Goal: Obtain resource: Download file/media

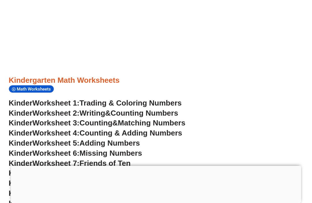
scroll to position [169, 0]
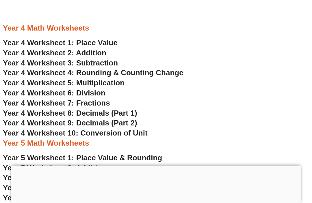
scroll to position [989, 0]
click at [108, 38] on span "Year 4 Worksheet 1: Place Value" at bounding box center [60, 42] width 115 height 9
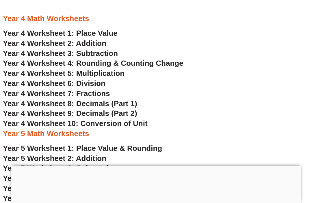
click at [94, 39] on span "Year 4 Worksheet 2: Addition" at bounding box center [54, 43] width 103 height 9
click at [107, 49] on span "Year 4 Worksheet 3: Subtraction" at bounding box center [60, 53] width 115 height 9
click at [160, 59] on span "Year 4 Worksheet 4: Rounding & Counting Change" at bounding box center [93, 63] width 181 height 9
click at [116, 69] on span "Year 4 Worksheet 5: Multiplication" at bounding box center [64, 73] width 122 height 9
click at [96, 79] on span "Year 4 Worksheet 6: Division" at bounding box center [54, 83] width 103 height 9
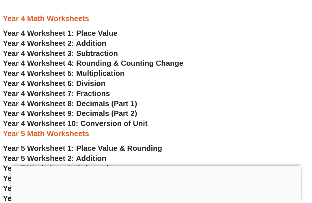
click at [101, 89] on span "Year 4 Worksheet 7: Fractions" at bounding box center [56, 93] width 107 height 9
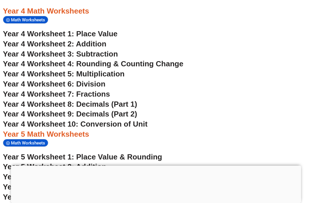
scroll to position [1047, 0]
click at [141, 120] on span "Year 4 Worksheet 10: Conversion of Unit" at bounding box center [75, 124] width 145 height 9
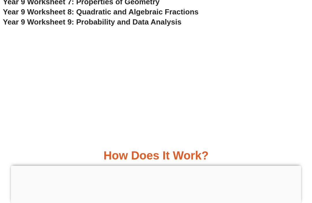
scroll to position [1056, 0]
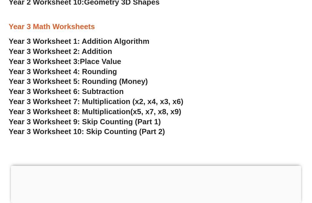
scroll to position [763, 0]
click at [143, 77] on span "Year 3 Worksheet 5: Rounding (Money)" at bounding box center [78, 81] width 139 height 9
click at [119, 57] on span "Place Value" at bounding box center [100, 61] width 41 height 9
click at [111, 67] on span "Year 3 Worksheet 4: Rounding" at bounding box center [63, 71] width 108 height 9
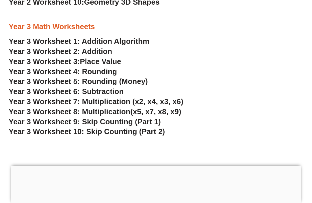
click at [142, 37] on link "Year 3 Worksheet 1: Addition Algorithm" at bounding box center [79, 41] width 141 height 9
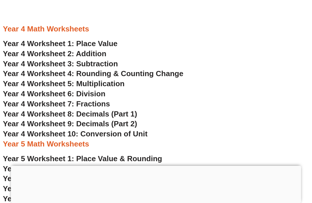
scroll to position [981, 0]
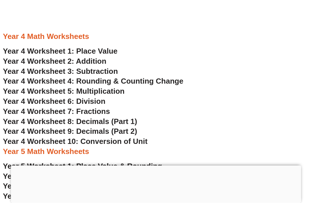
click at [111, 47] on span "Year 4 Worksheet 1: Place Value" at bounding box center [60, 51] width 115 height 9
click at [112, 67] on span "Year 4 Worksheet 3: Subtraction" at bounding box center [60, 71] width 115 height 9
click at [97, 97] on span "Year 4 Worksheet 6: Division" at bounding box center [54, 101] width 103 height 9
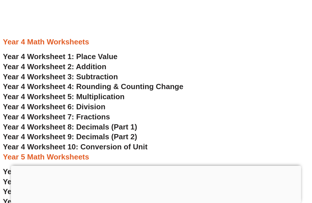
scroll to position [975, 0]
click at [168, 83] on span "Year 4 Worksheet 4: Rounding & Counting Change" at bounding box center [93, 87] width 181 height 9
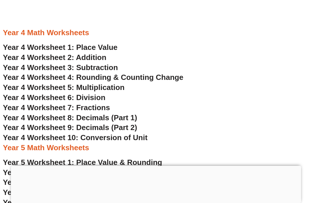
click at [115, 83] on span "Year 4 Worksheet 5: Multiplication" at bounding box center [64, 87] width 122 height 9
click at [114, 83] on span "Year 4 Worksheet 5: Multiplication" at bounding box center [64, 87] width 122 height 9
